Goal: Task Accomplishment & Management: Manage account settings

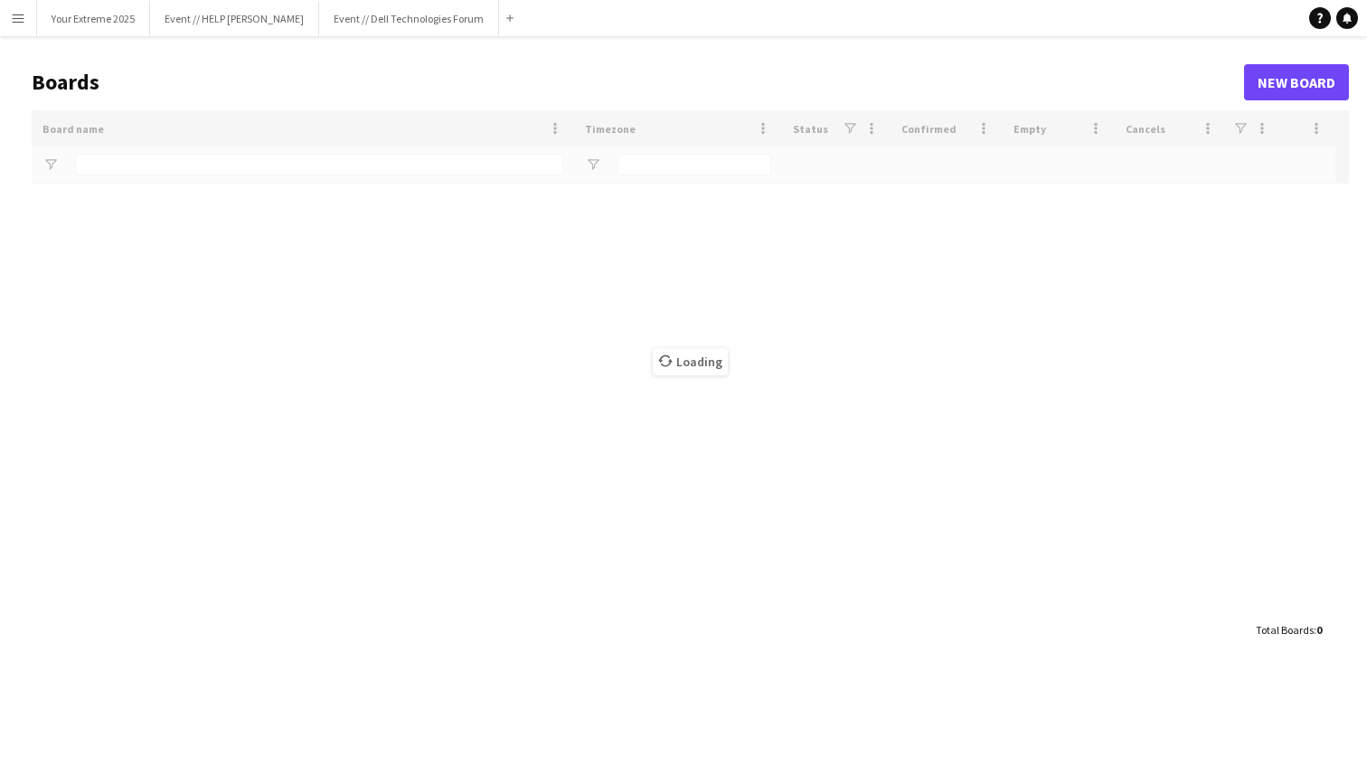
type input "*********"
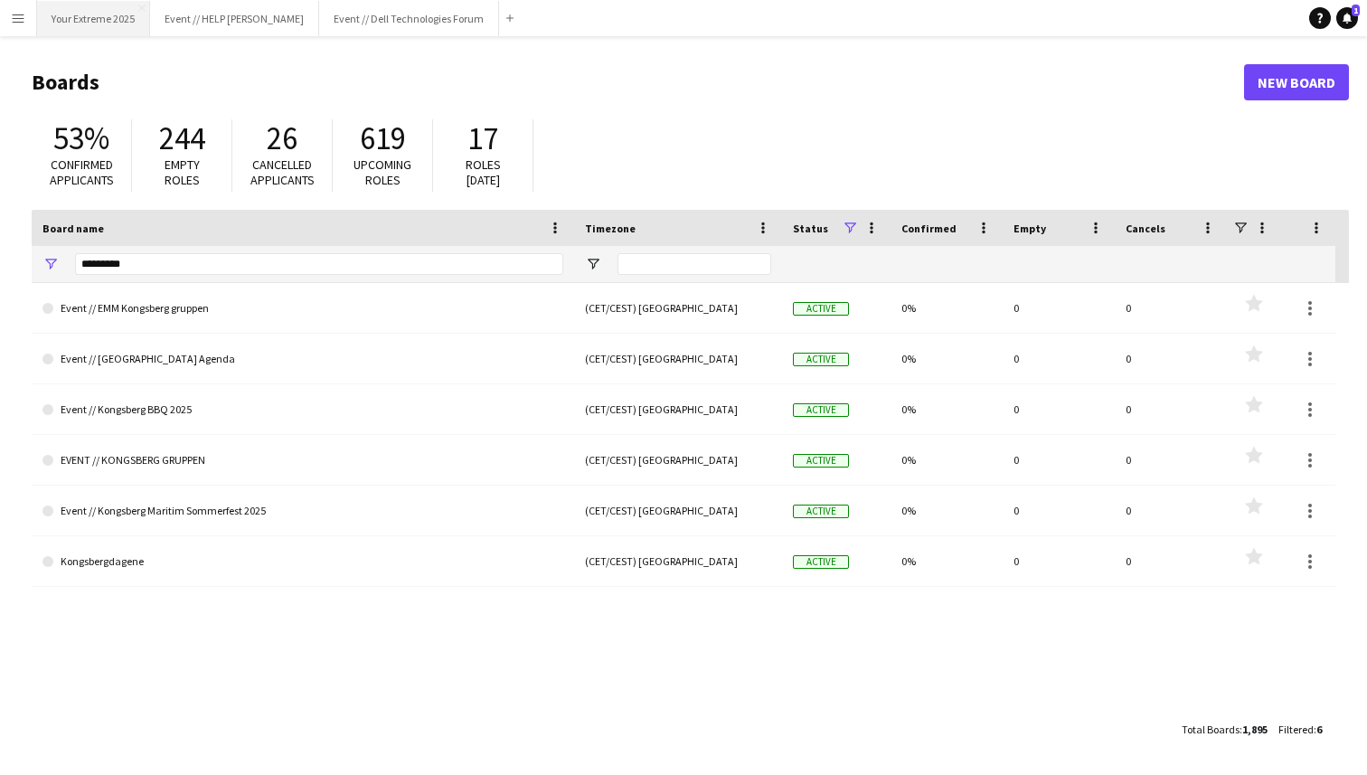
click at [89, 16] on button "Your Extreme 2025 Close" at bounding box center [93, 18] width 113 height 35
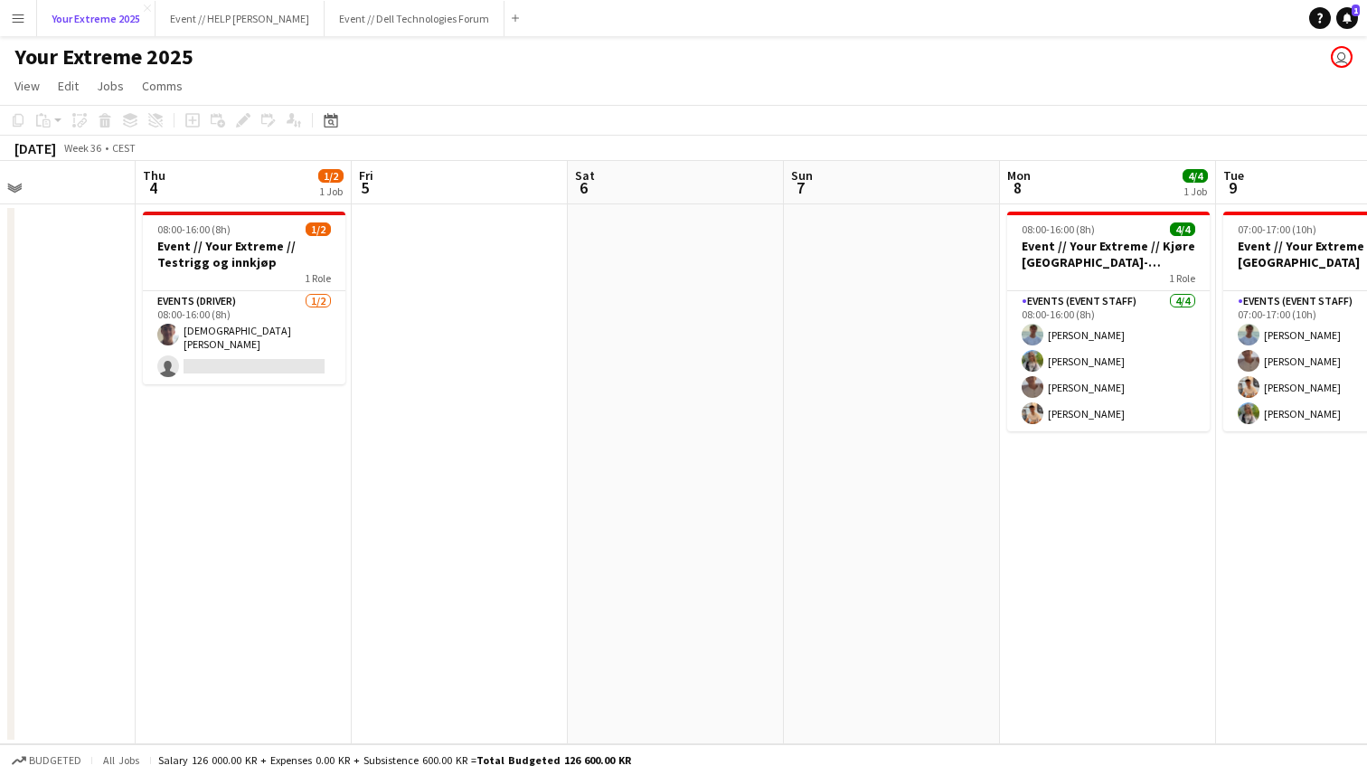
scroll to position [0, 498]
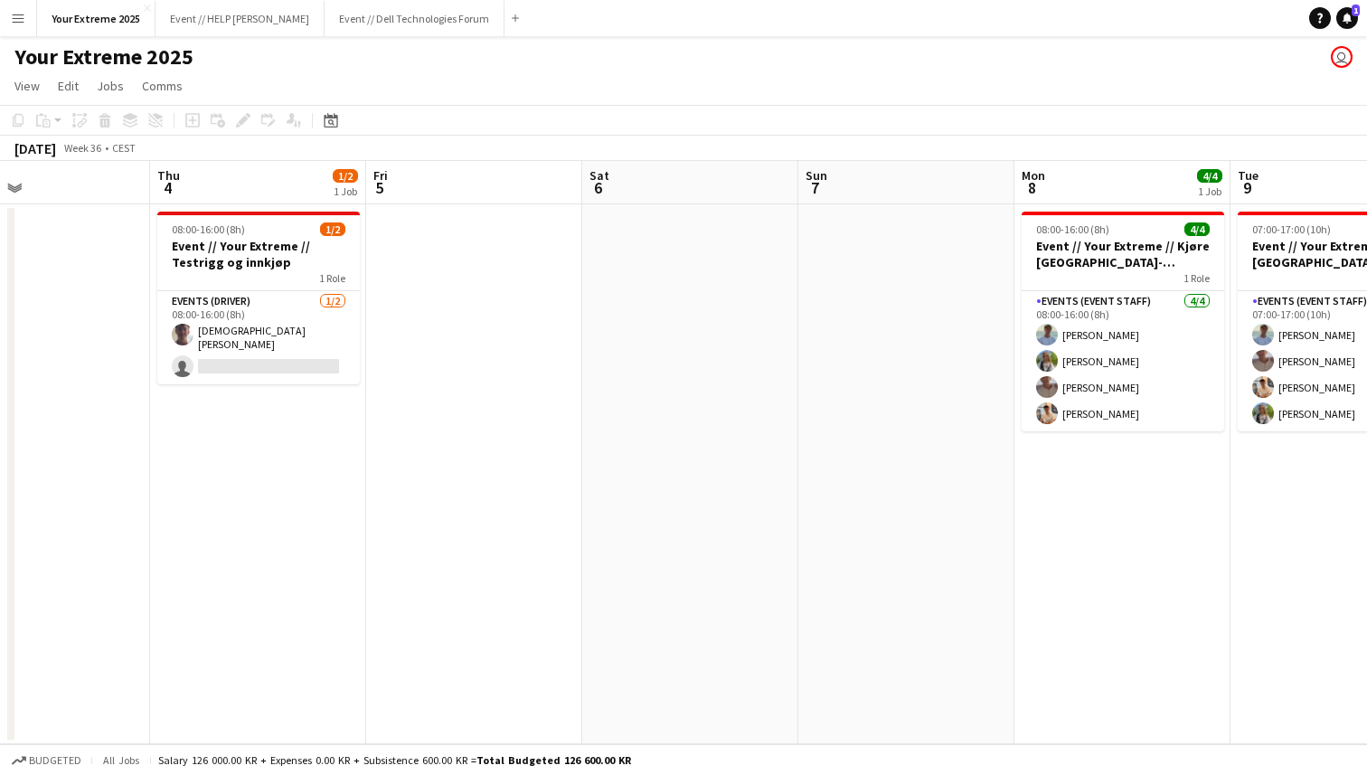
click at [481, 596] on app-date-cell at bounding box center [474, 474] width 216 height 540
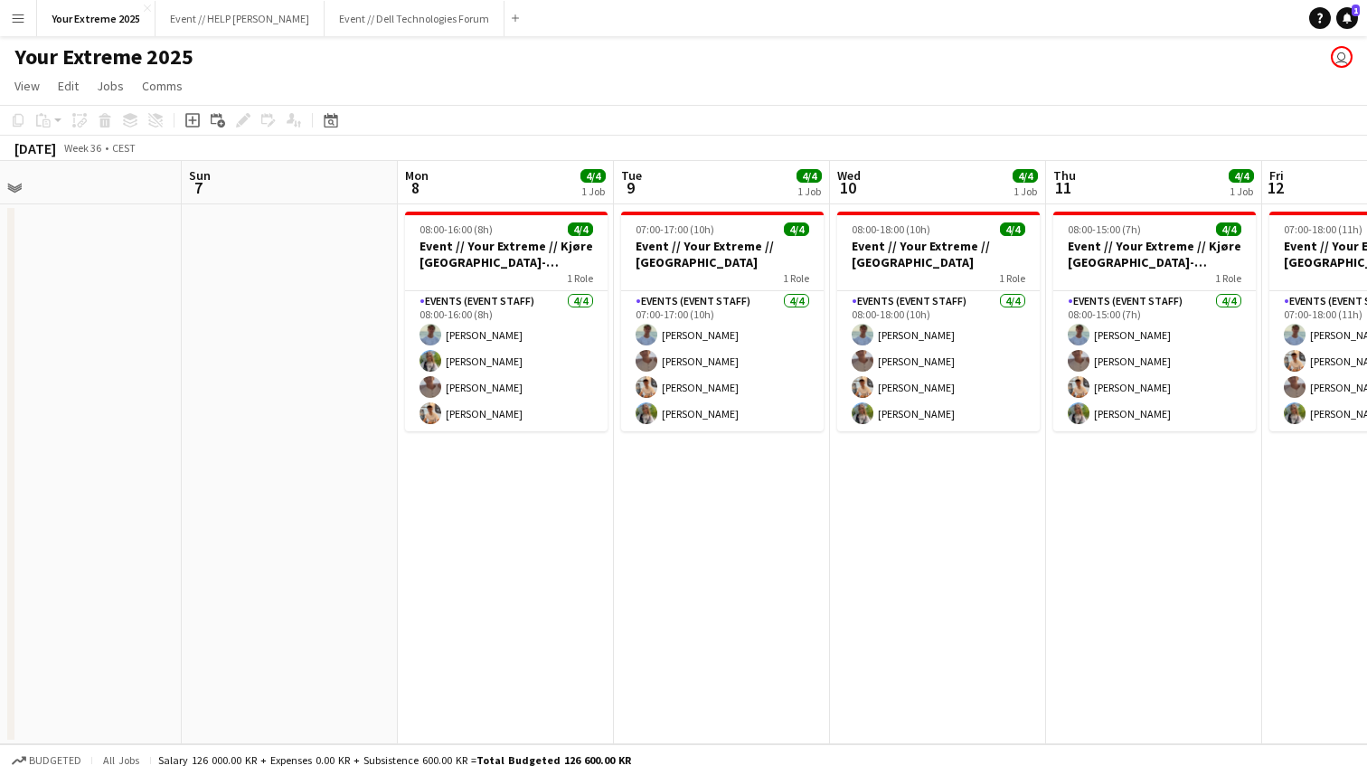
scroll to position [0, 712]
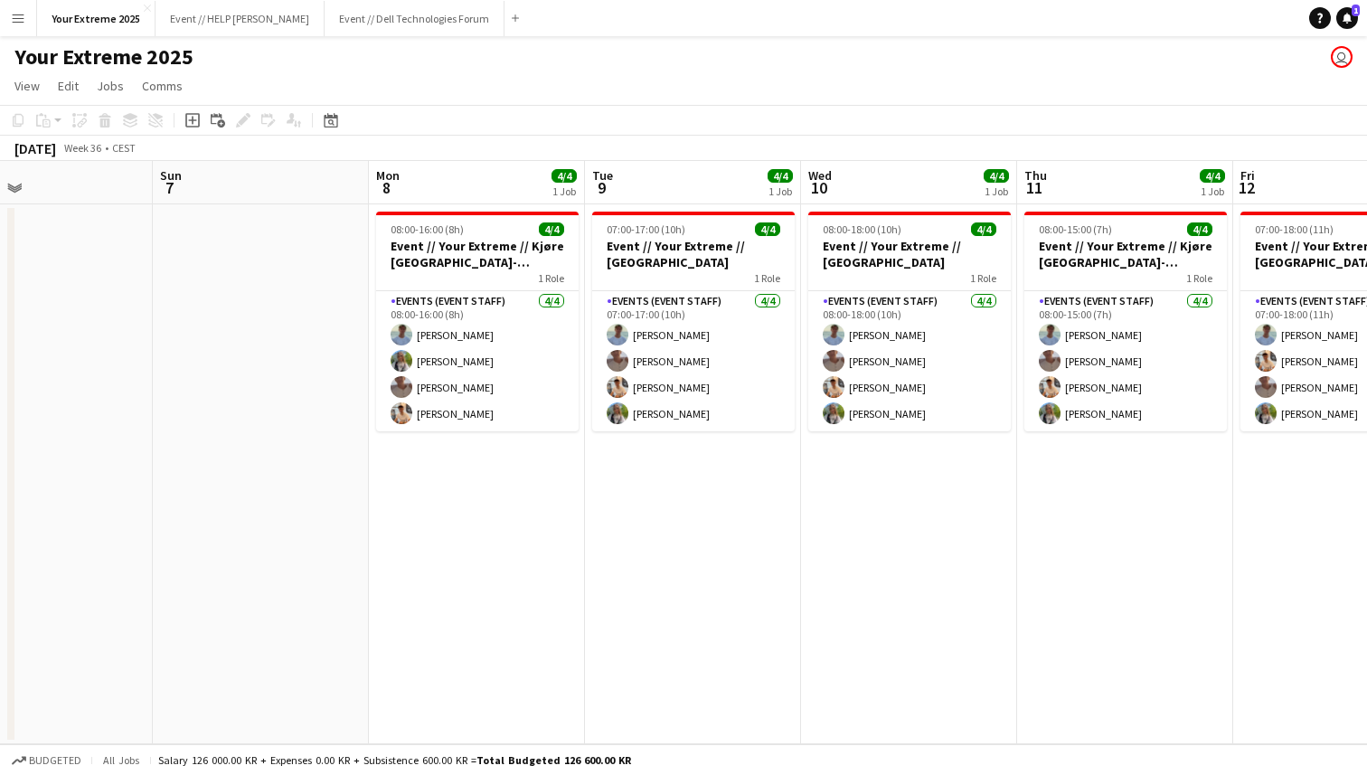
click at [292, 629] on app-date-cell at bounding box center [261, 474] width 216 height 540
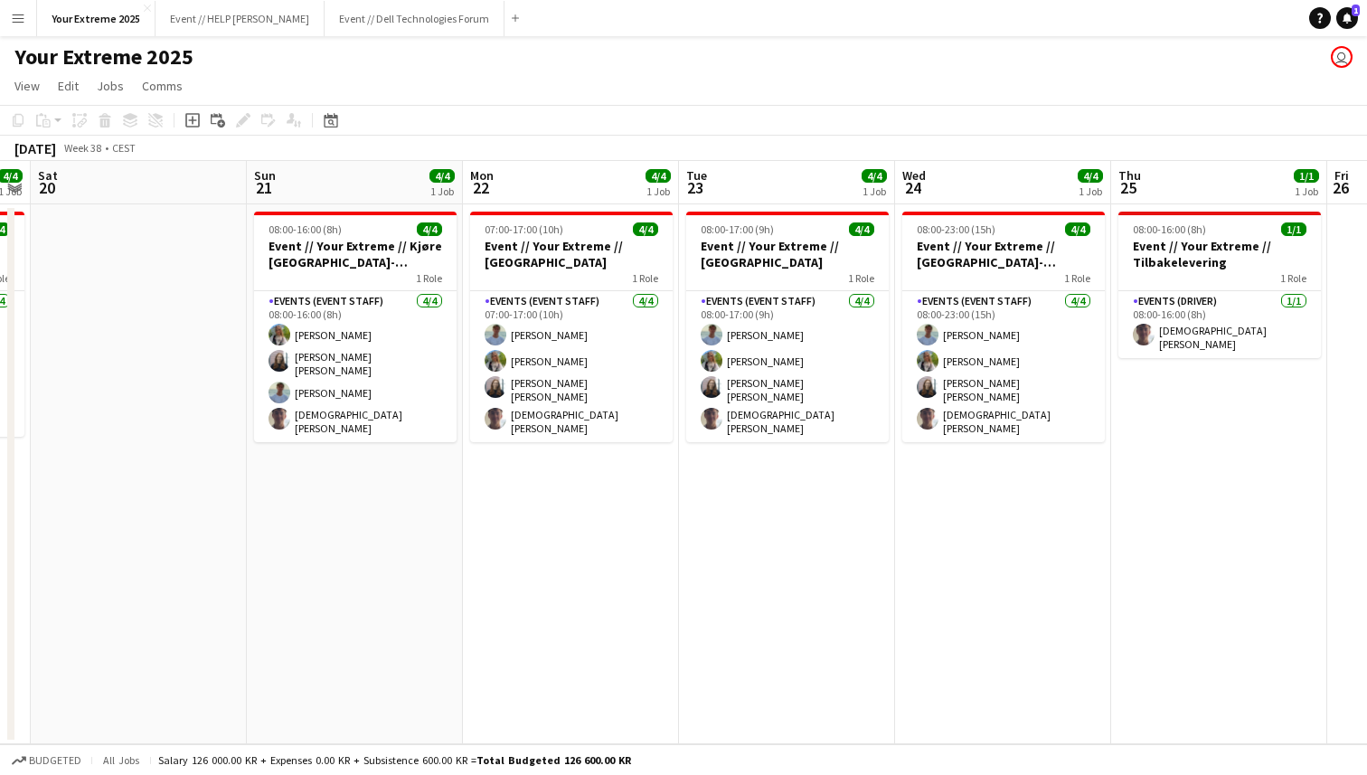
scroll to position [0, 836]
